Goal: Task Accomplishment & Management: Use online tool/utility

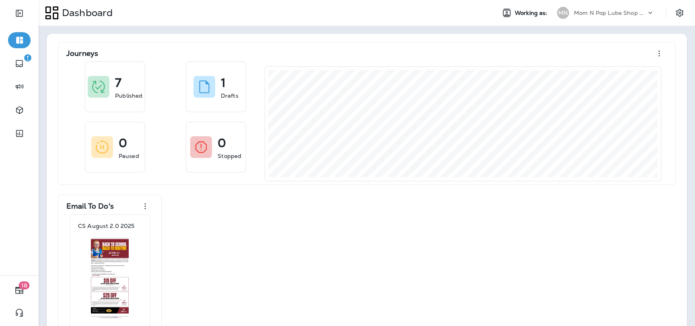
click at [584, 14] on p "Mom N Pop Lube Shop Group dba Jiffy Lube" at bounding box center [610, 13] width 72 height 6
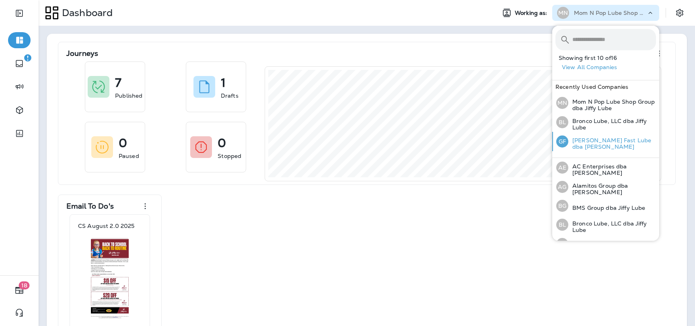
click at [594, 141] on p "[PERSON_NAME] Fast Lube dba [PERSON_NAME]" at bounding box center [612, 143] width 88 height 13
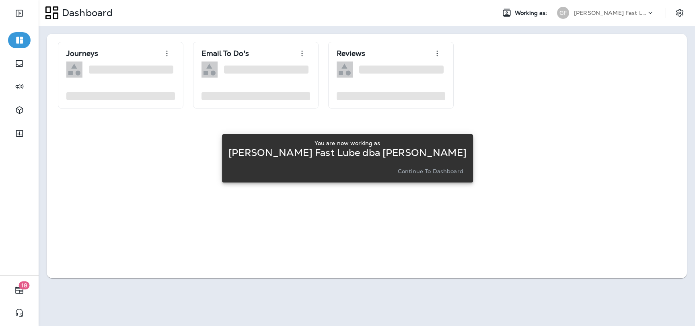
click at [428, 174] on p "Continue to Dashboard" at bounding box center [431, 171] width 66 height 6
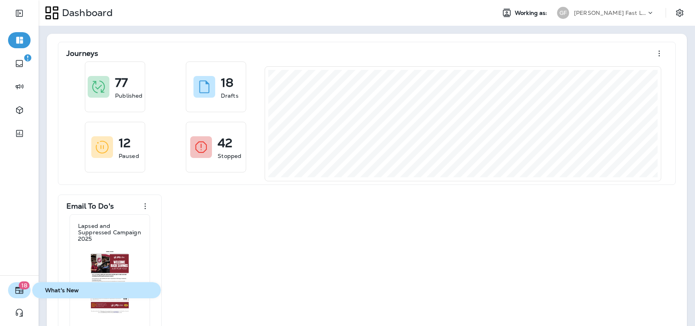
click at [23, 288] on span "18" at bounding box center [24, 285] width 11 height 8
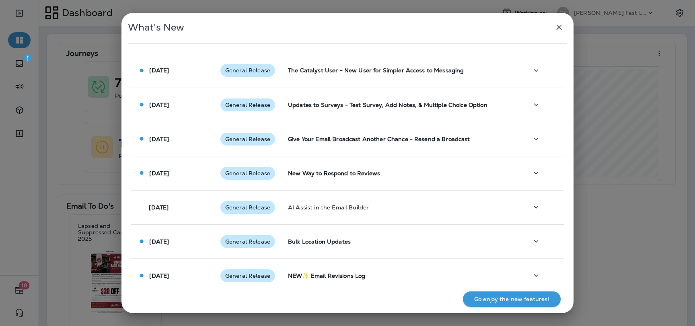
click at [43, 204] on div "What's New [DATE] General Release The Catalyst User - New User for Simpler Acce…" at bounding box center [347, 163] width 695 height 326
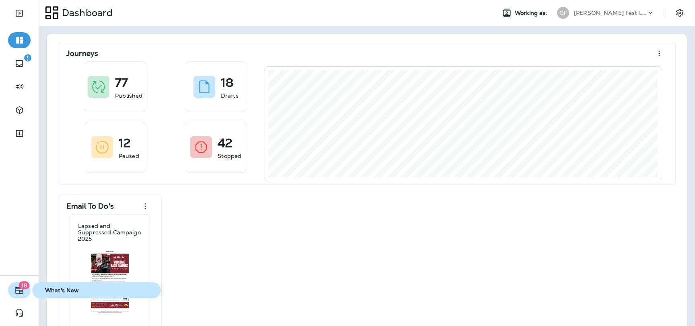
click at [16, 295] on button "18" at bounding box center [19, 290] width 23 height 16
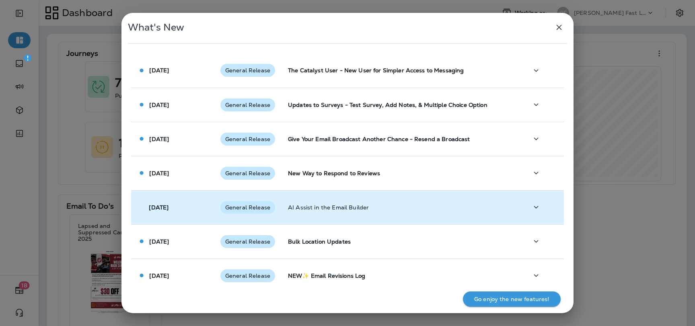
click at [209, 205] on td "[DATE]" at bounding box center [172, 207] width 83 height 34
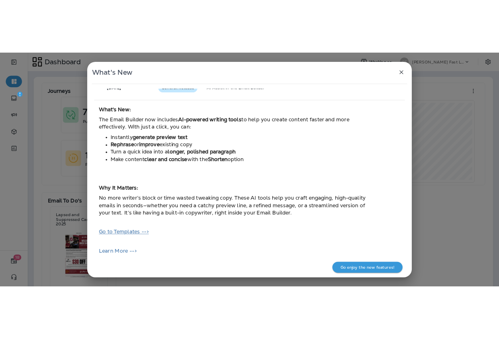
scroll to position [165, 0]
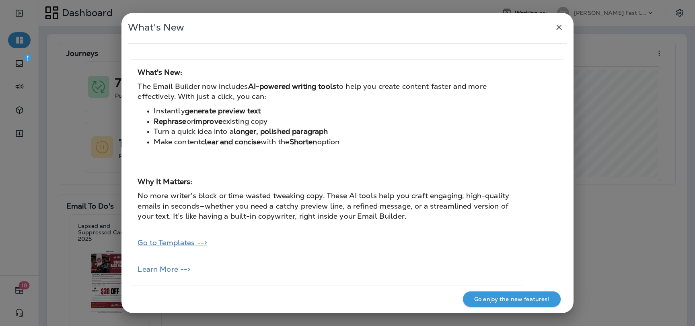
click at [187, 244] on link "Go to Templates -->" at bounding box center [172, 242] width 70 height 9
click at [56, 67] on div "What's New [DATE] General Release The Catalyst User - New User for Simpler Acce…" at bounding box center [347, 163] width 695 height 326
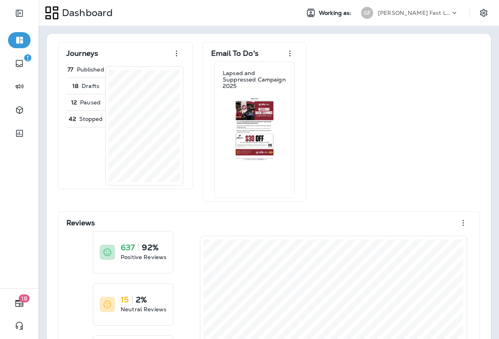
click at [413, 18] on div "[PERSON_NAME] Fast Lube dba [PERSON_NAME]" at bounding box center [414, 13] width 72 height 12
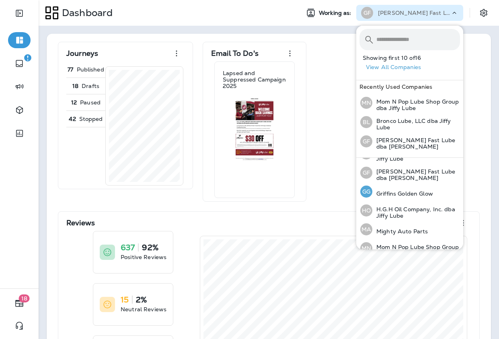
scroll to position [117, 0]
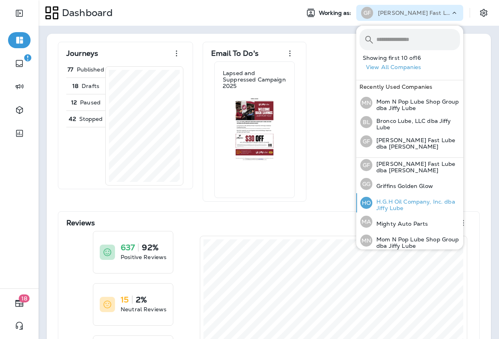
click at [385, 208] on p "H.G.H Oil Company, Inc. dba Jiffy Lube" at bounding box center [416, 205] width 88 height 13
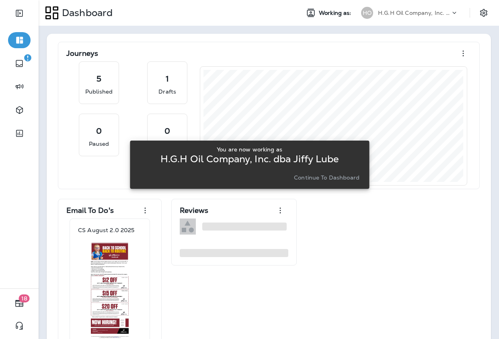
click at [305, 184] on div "You are now working as H.G.H Oil Company, Inc. dba Jiffy Lube Continue to Dashb…" at bounding box center [249, 164] width 226 height 43
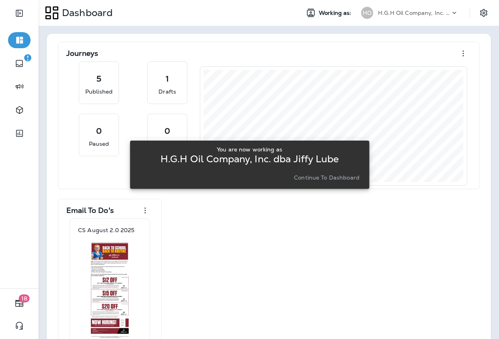
click at [305, 181] on button "Continue to Dashboard" at bounding box center [327, 177] width 72 height 11
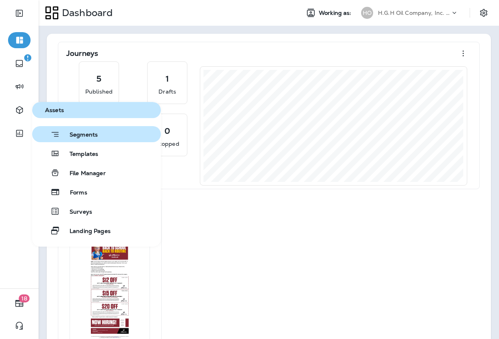
click at [85, 137] on span "Segments" at bounding box center [79, 135] width 38 height 8
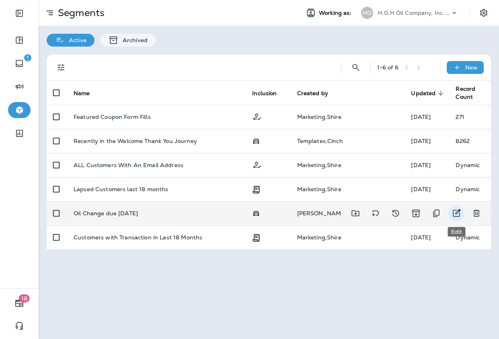
click at [459, 213] on icon "Edit" at bounding box center [456, 214] width 10 height 10
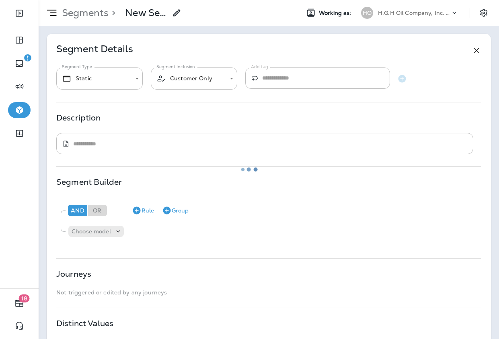
type input "*******"
type input "**********"
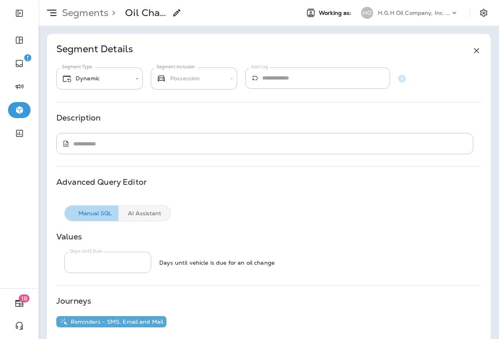
click at [439, 12] on p "H.G.H Oil Company, Inc. dba Jiffy Lube" at bounding box center [414, 13] width 72 height 6
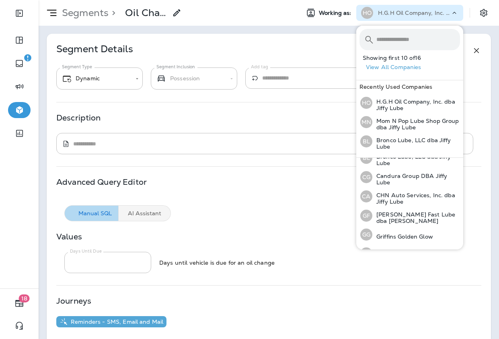
scroll to position [75, 0]
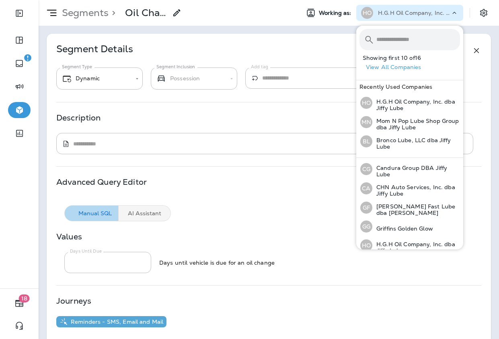
click at [292, 161] on div "**********" at bounding box center [269, 216] width 444 height 364
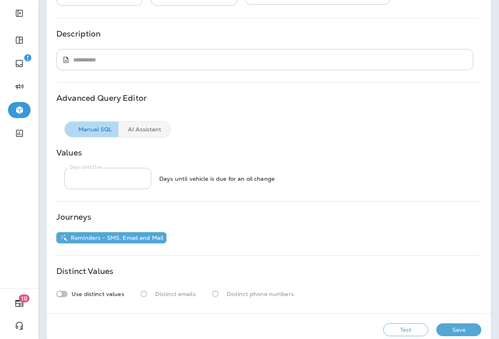
scroll to position [99, 0]
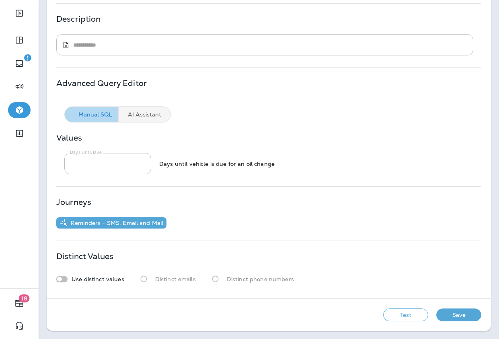
click at [400, 313] on button "Test" at bounding box center [405, 315] width 45 height 13
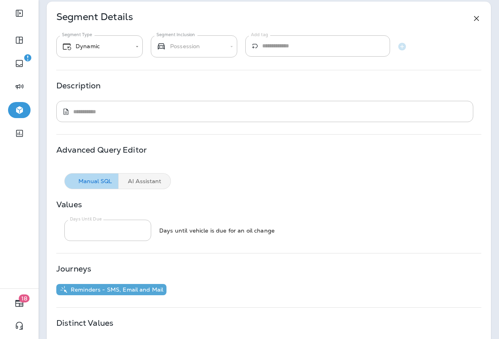
scroll to position [26, 0]
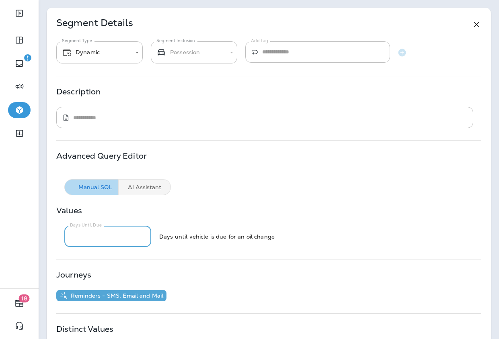
click at [96, 244] on input "**" at bounding box center [107, 236] width 87 height 21
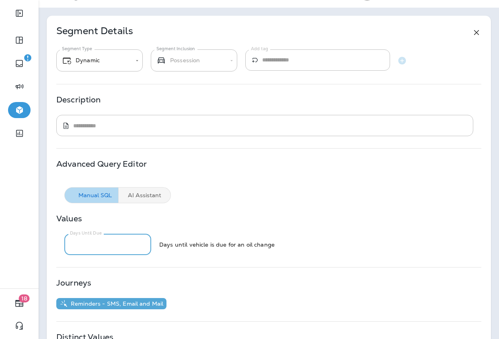
scroll to position [0, 0]
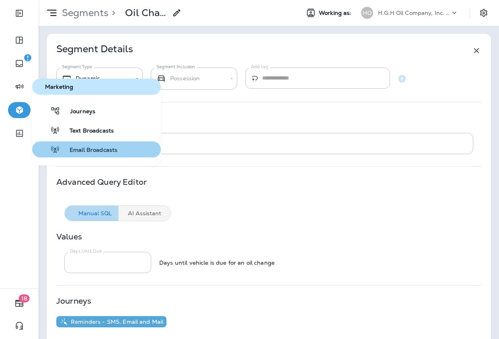
click at [79, 147] on span "Email Broadcasts" at bounding box center [88, 151] width 57 height 8
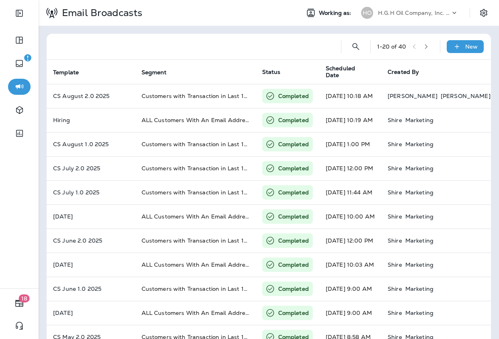
click at [392, 16] on div "H.G.H Oil Company, Inc. dba Jiffy Lube" at bounding box center [414, 13] width 72 height 12
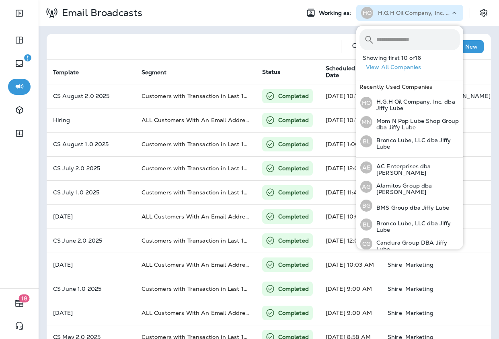
click at [168, 26] on div "1 - 20 of 40 New Template Segment Status Scheduled Date Created By Est. Sends S…" at bounding box center [269, 300] width 460 height 549
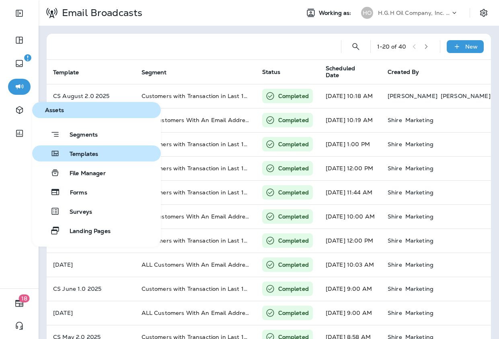
click at [85, 152] on span "Templates" at bounding box center [79, 155] width 38 height 8
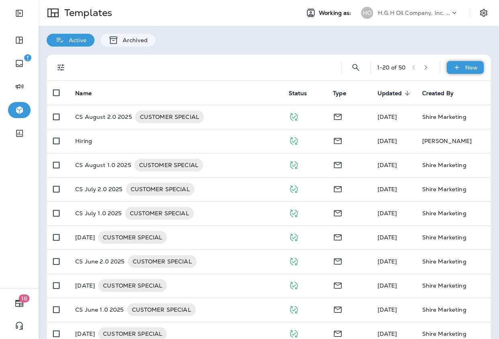
click at [463, 71] on div "New" at bounding box center [465, 67] width 37 height 13
click at [463, 90] on li "New Template" at bounding box center [460, 88] width 68 height 19
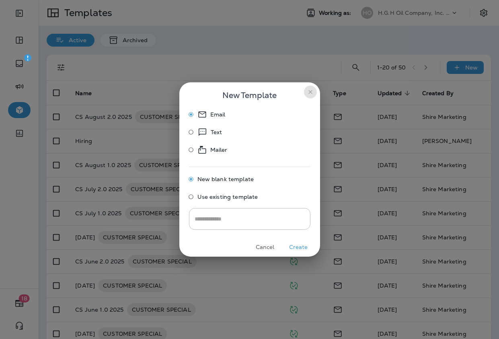
click at [309, 93] on icon "close" at bounding box center [310, 92] width 6 height 6
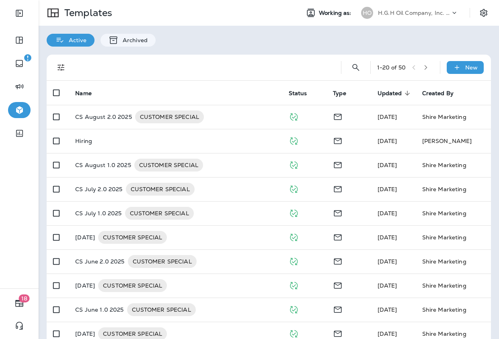
click at [418, 13] on p "H.G.H Oil Company, Inc. dba Jiffy Lube" at bounding box center [414, 13] width 72 height 6
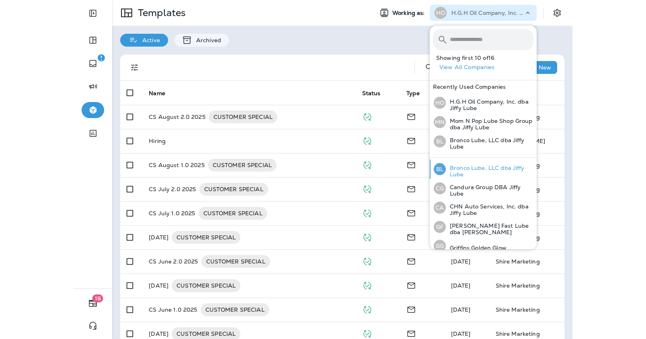
scroll to position [68, 0]
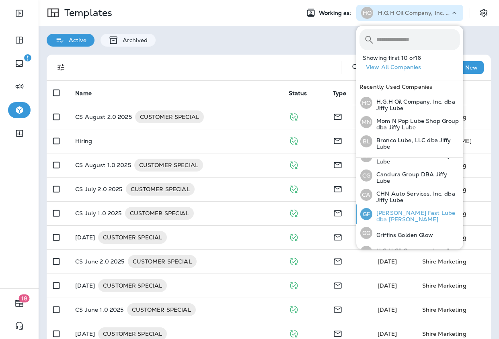
click at [392, 213] on p "[PERSON_NAME] Fast Lube dba [PERSON_NAME]" at bounding box center [416, 216] width 88 height 13
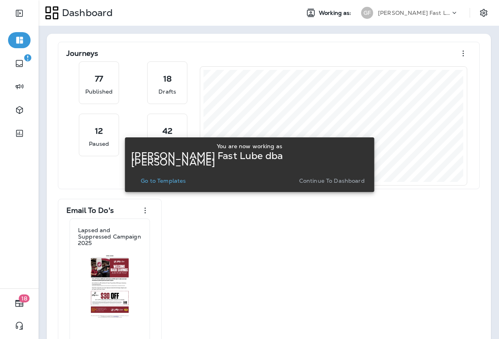
click at [175, 178] on p "Go to Templates" at bounding box center [163, 181] width 45 height 6
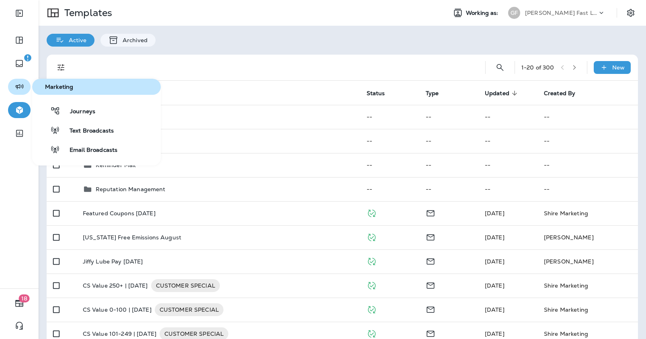
click at [21, 86] on icon "button" at bounding box center [19, 87] width 10 height 10
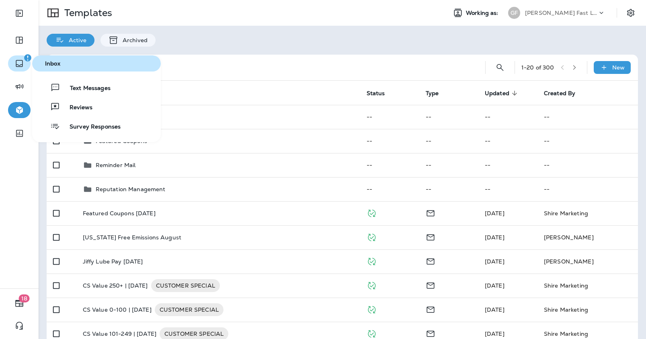
click at [20, 68] on icon "button" at bounding box center [19, 64] width 10 height 10
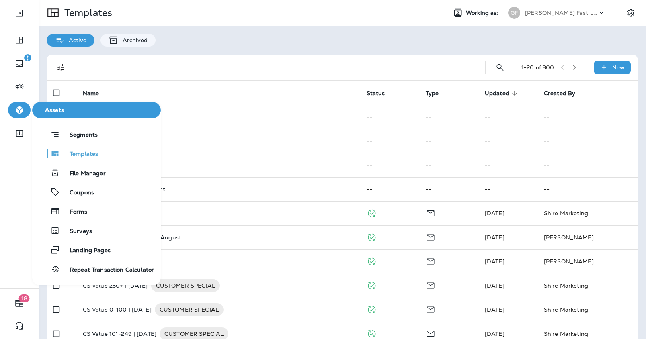
click at [21, 109] on icon "button" at bounding box center [19, 111] width 7 height 8
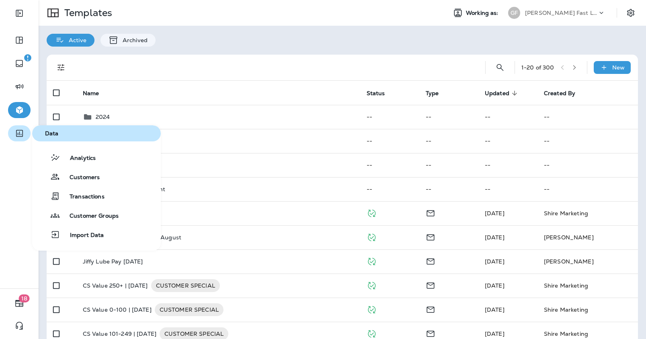
click at [25, 129] on button "button" at bounding box center [19, 133] width 23 height 16
click at [83, 161] on span "Analytics" at bounding box center [77, 159] width 35 height 8
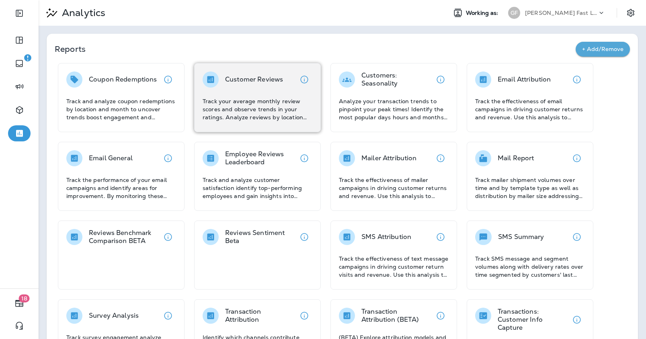
click at [266, 106] on p "Track your average monthly review scores and observe trends in your ratings. An…" at bounding box center [258, 109] width 110 height 24
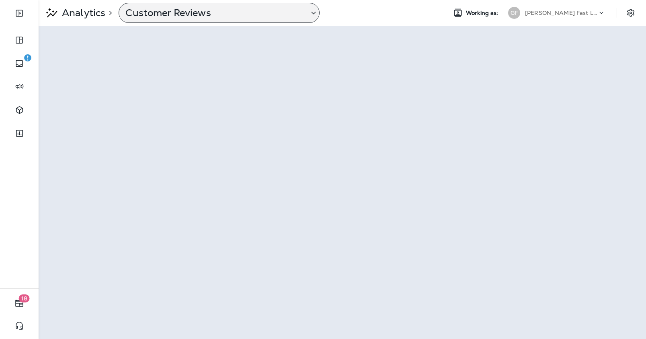
click at [165, 17] on p "Customer Reviews" at bounding box center [213, 13] width 177 height 12
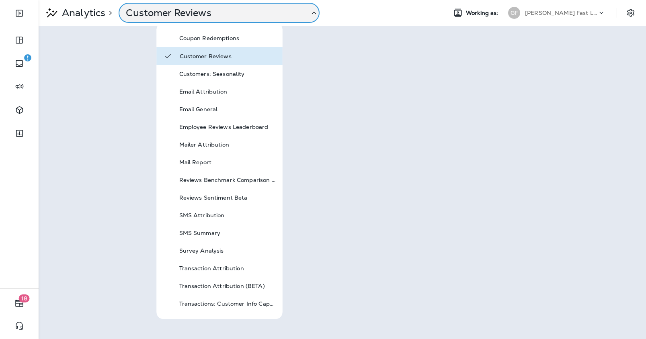
click at [293, 18] on p "Customer Reviews" at bounding box center [214, 13] width 177 height 12
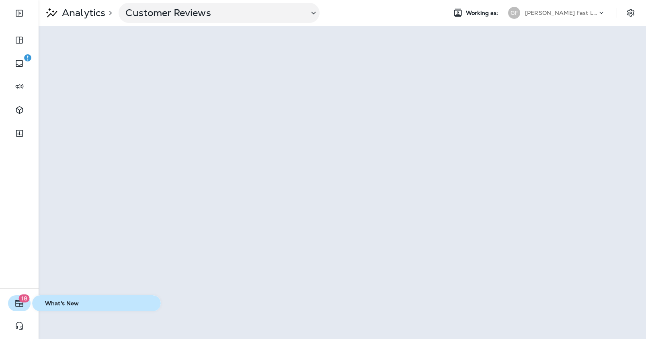
click at [24, 301] on span "18" at bounding box center [24, 299] width 11 height 8
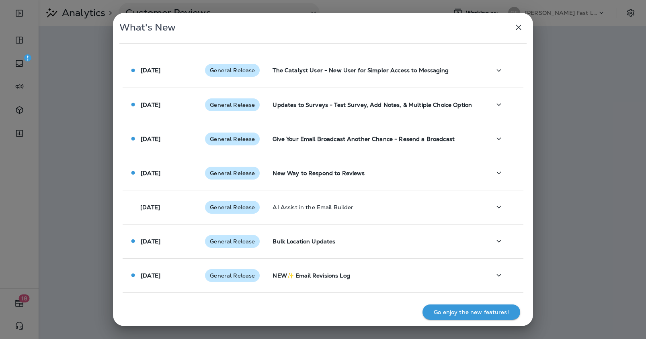
click at [71, 135] on div "What's New [DATE] General Release The Catalyst User - New User for Simpler Acce…" at bounding box center [323, 169] width 646 height 339
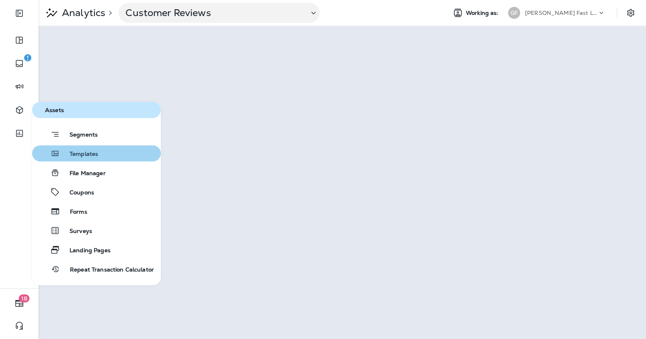
click at [75, 148] on button "Templates" at bounding box center [96, 154] width 129 height 16
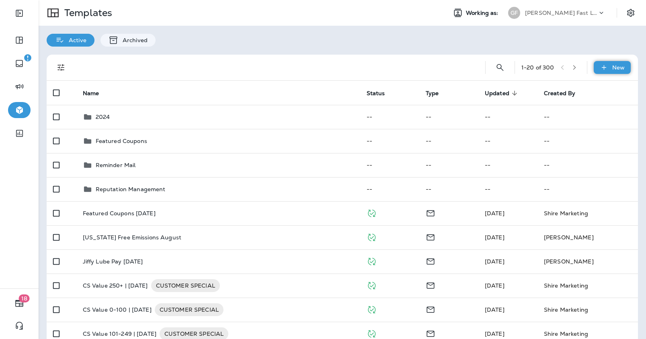
click at [606, 68] on icon at bounding box center [604, 68] width 8 height 8
click at [606, 88] on li "New Template" at bounding box center [607, 88] width 68 height 19
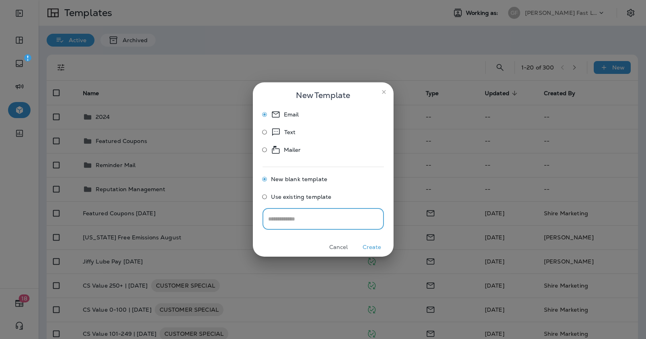
click at [374, 248] on button "Create" at bounding box center [372, 247] width 30 height 12
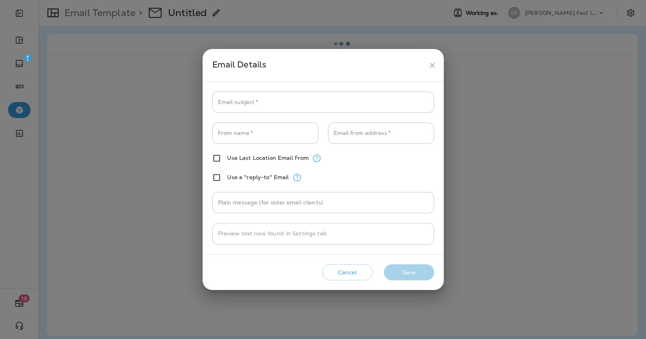
type input "**********"
click at [432, 66] on icon "close" at bounding box center [432, 65] width 5 height 5
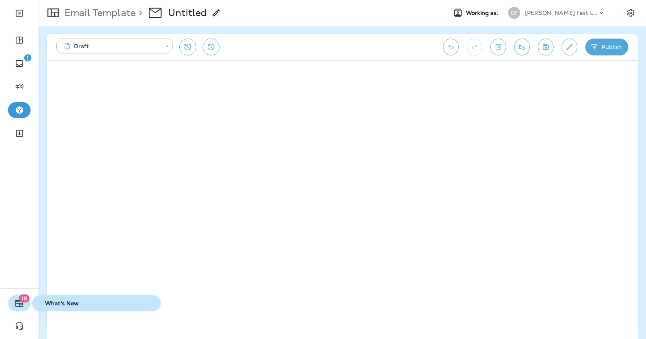
click at [21, 305] on icon "button" at bounding box center [19, 303] width 8 height 7
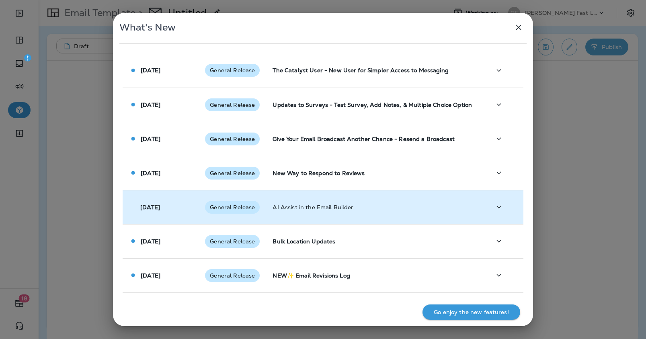
click at [160, 210] on p "[DATE]" at bounding box center [150, 207] width 20 height 6
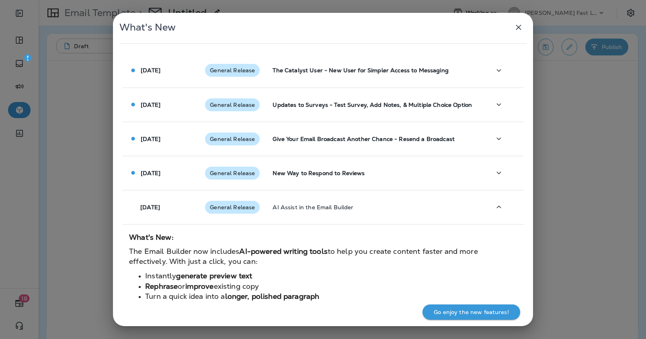
click at [521, 29] on icon "button" at bounding box center [519, 28] width 10 height 10
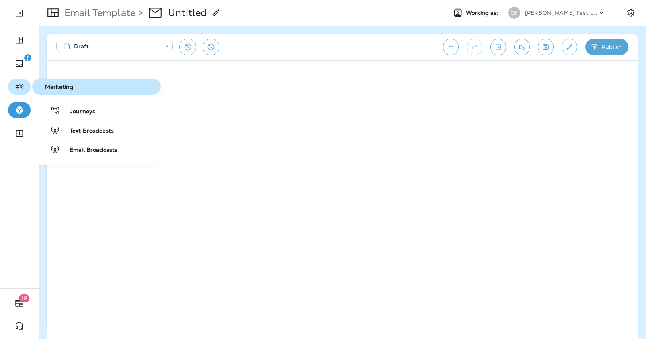
click at [19, 86] on icon "button" at bounding box center [19, 87] width 10 height 10
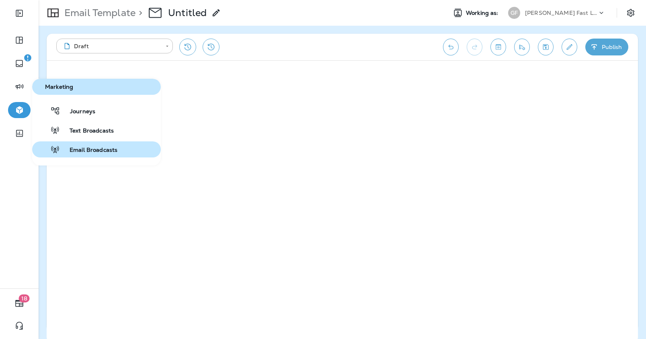
click at [95, 151] on span "Email Broadcasts" at bounding box center [88, 151] width 57 height 8
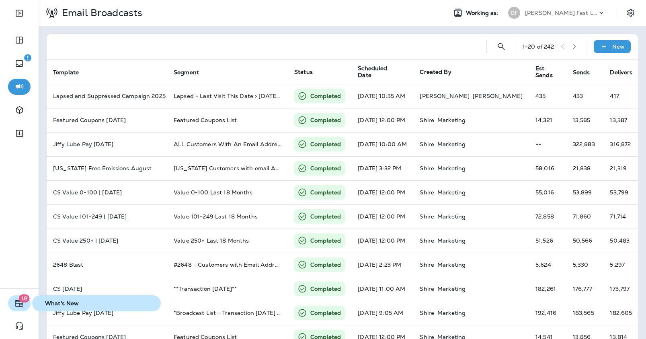
click at [20, 300] on span "18" at bounding box center [24, 299] width 11 height 8
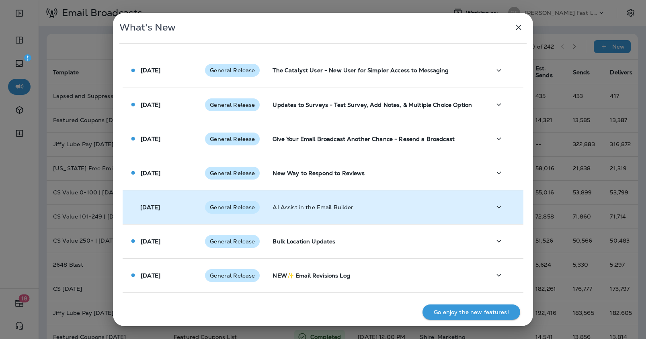
click at [501, 209] on icon "button" at bounding box center [499, 207] width 10 height 10
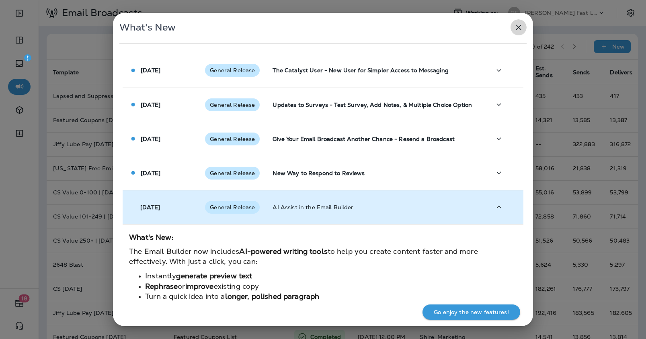
click at [517, 23] on icon "button" at bounding box center [519, 28] width 10 height 10
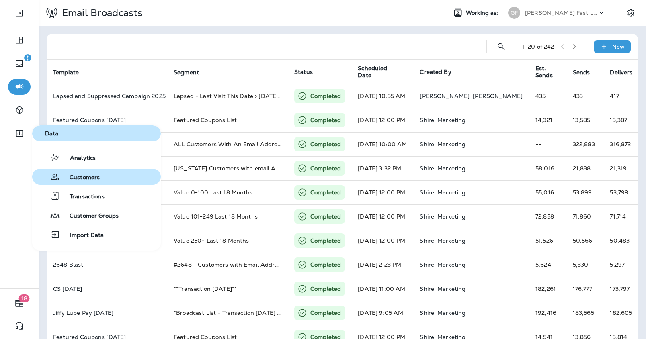
click at [93, 172] on button "Customers" at bounding box center [96, 177] width 129 height 16
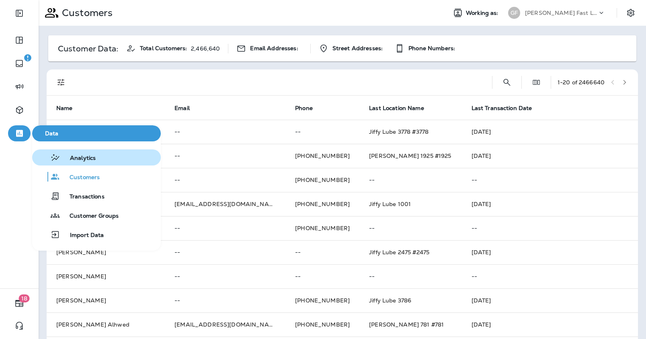
click at [68, 164] on button "Analytics" at bounding box center [96, 158] width 129 height 16
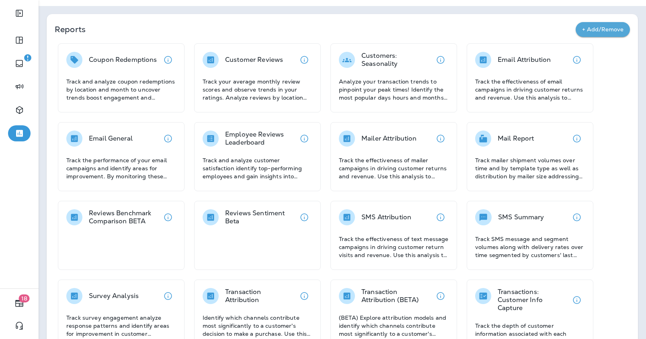
scroll to position [45, 0]
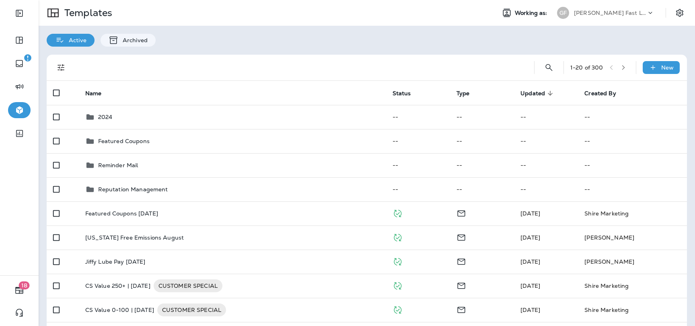
click at [656, 59] on div "1 - 20 of 300 New" at bounding box center [368, 68] width 630 height 26
click at [656, 64] on icon at bounding box center [652, 68] width 8 height 8
click at [656, 63] on div at bounding box center [347, 163] width 695 height 326
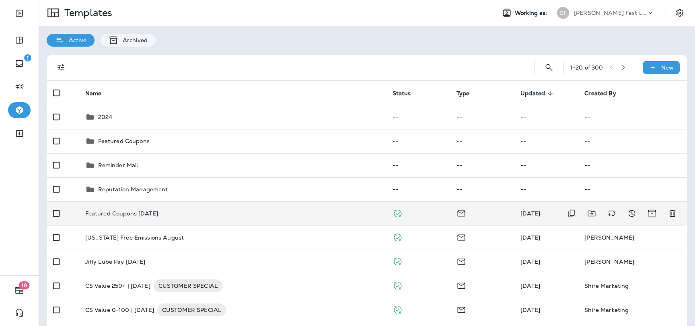
click at [275, 224] on td "Featured Coupons [DATE]" at bounding box center [232, 213] width 307 height 24
